Goal: Task Accomplishment & Management: Use online tool/utility

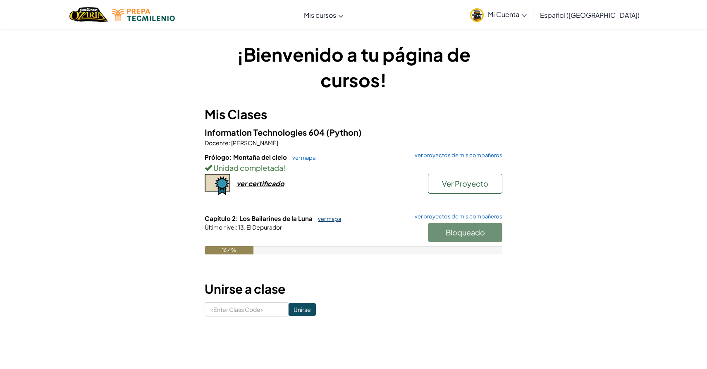
click at [334, 219] on link "ver mapa" at bounding box center [327, 218] width 27 height 7
click at [305, 153] on h6 "Prólogo: Montaña del cielo ver mapa ver proyectos de mis compañeros" at bounding box center [354, 157] width 298 height 9
click at [302, 156] on link "ver mapa" at bounding box center [301, 157] width 27 height 7
click at [305, 158] on link "ver mapa" at bounding box center [301, 157] width 27 height 7
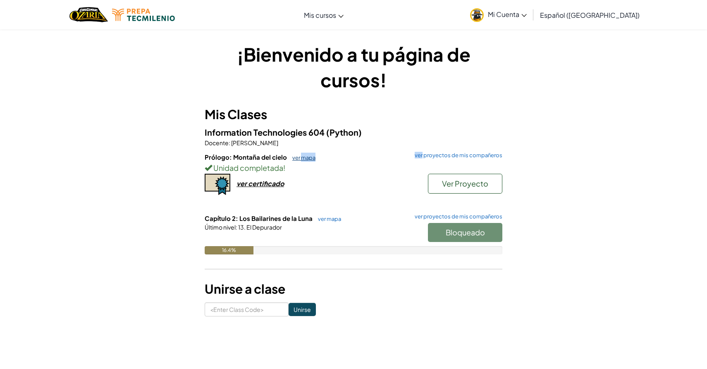
click at [305, 158] on link "ver mapa" at bounding box center [301, 157] width 27 height 7
click at [324, 188] on div "Prólogo: Montaña del cielo ver mapa ver proyectos de mis compañeros Unidad comp…" at bounding box center [354, 183] width 298 height 61
click at [304, 160] on link "ver mapa" at bounding box center [301, 157] width 27 height 7
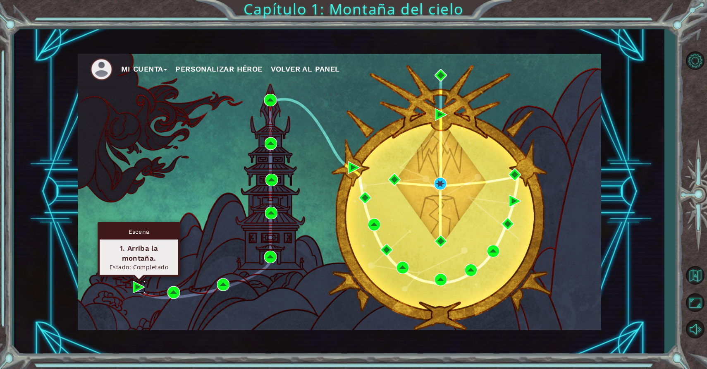
click at [136, 286] on img at bounding box center [139, 287] width 12 height 12
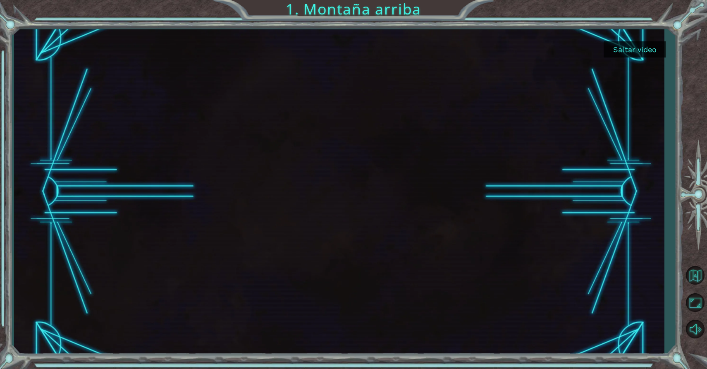
click at [642, 54] on button "Saltar video" at bounding box center [635, 49] width 62 height 16
click at [642, 0] on div "Saltar video 1. Montaña arriba" at bounding box center [353, 0] width 707 height 0
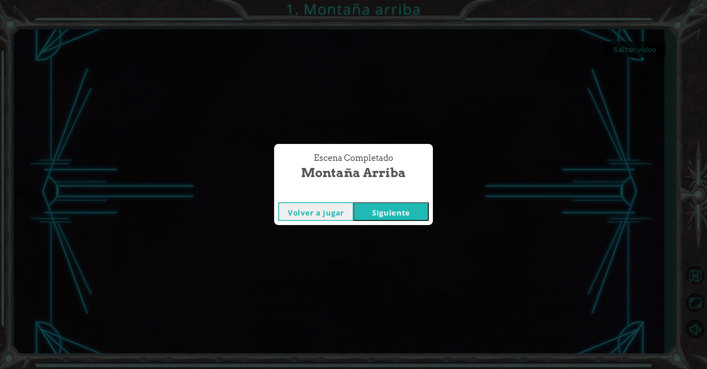
click at [390, 217] on button "Siguiente" at bounding box center [390, 211] width 75 height 19
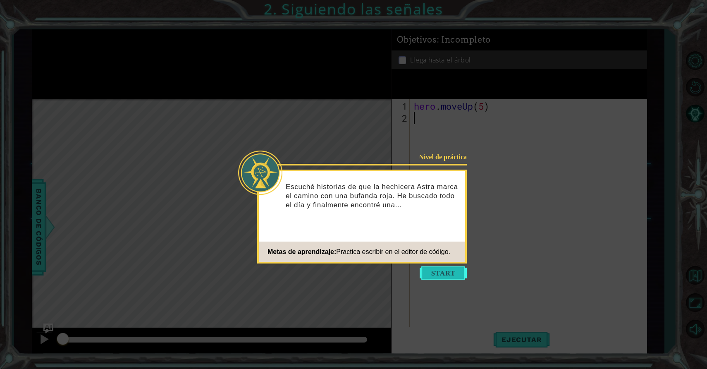
click at [444, 271] on button "Start" at bounding box center [443, 272] width 47 height 13
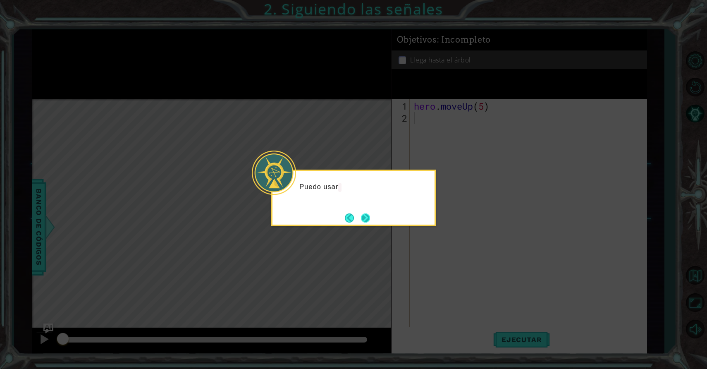
click at [369, 220] on button "Next" at bounding box center [365, 217] width 9 height 9
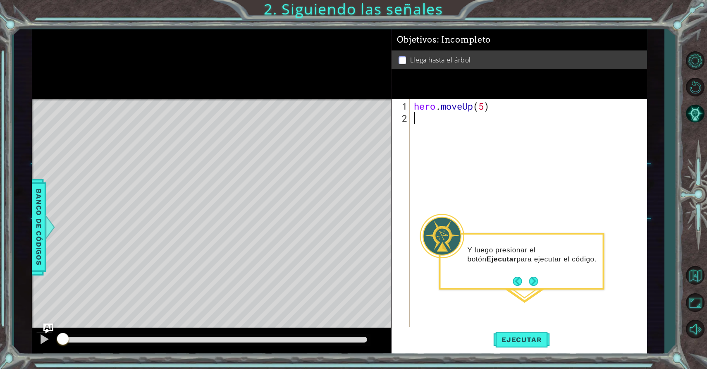
click at [461, 126] on div "hero . moveUp ( 5 )" at bounding box center [530, 226] width 236 height 252
click at [523, 338] on span "Ejecutar" at bounding box center [521, 339] width 57 height 8
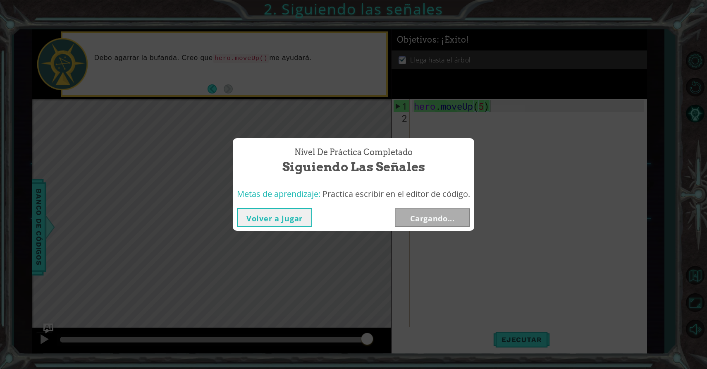
click at [284, 217] on button "Volver a jugar" at bounding box center [274, 217] width 75 height 19
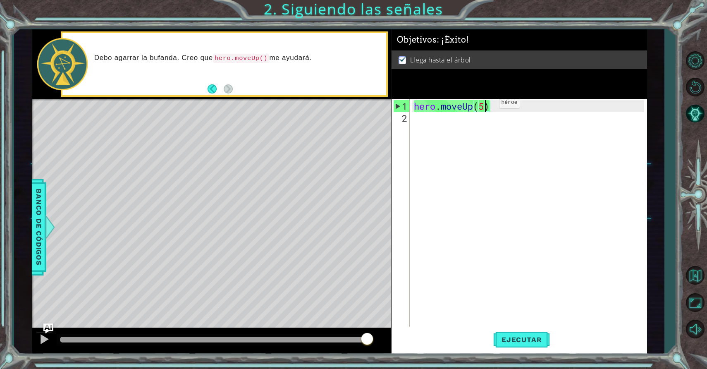
click at [486, 106] on div "hero . moveUp ( 5 )" at bounding box center [530, 226] width 236 height 252
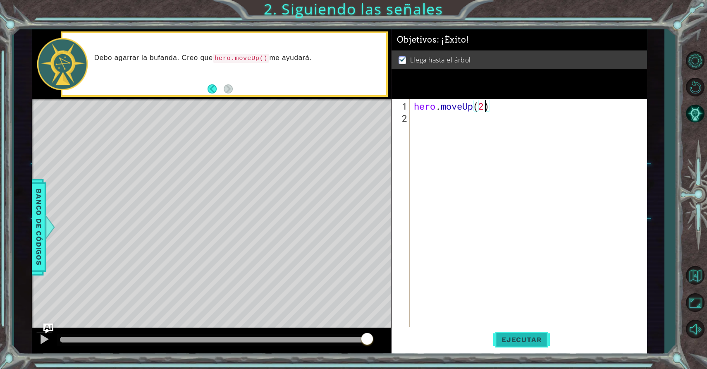
type textarea "hero.moveUp(2)"
click at [511, 337] on span "Ejecutar" at bounding box center [521, 339] width 57 height 8
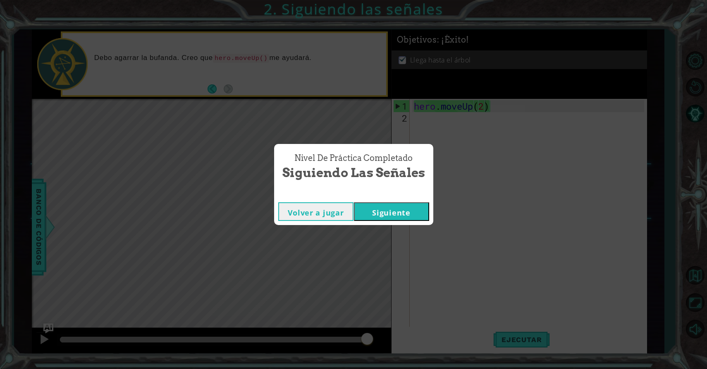
click at [420, 218] on button "Siguiente" at bounding box center [391, 211] width 75 height 19
